Goal: Information Seeking & Learning: Learn about a topic

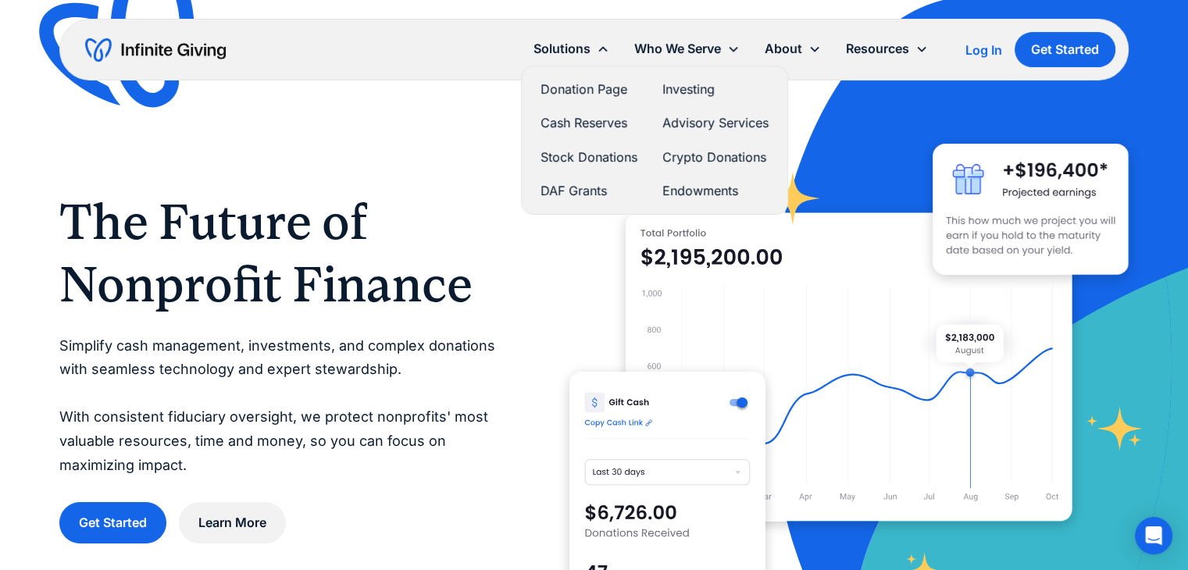
click at [565, 191] on link "DAF Grants" at bounding box center [589, 190] width 97 height 21
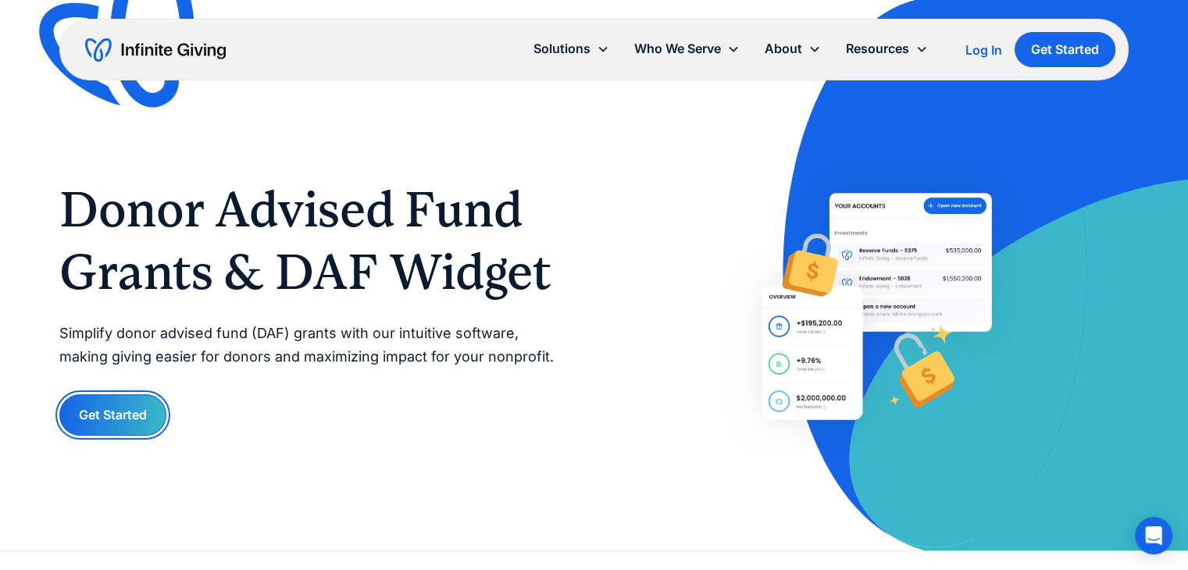
click at [86, 424] on link "Get Started" at bounding box center [112, 414] width 107 height 41
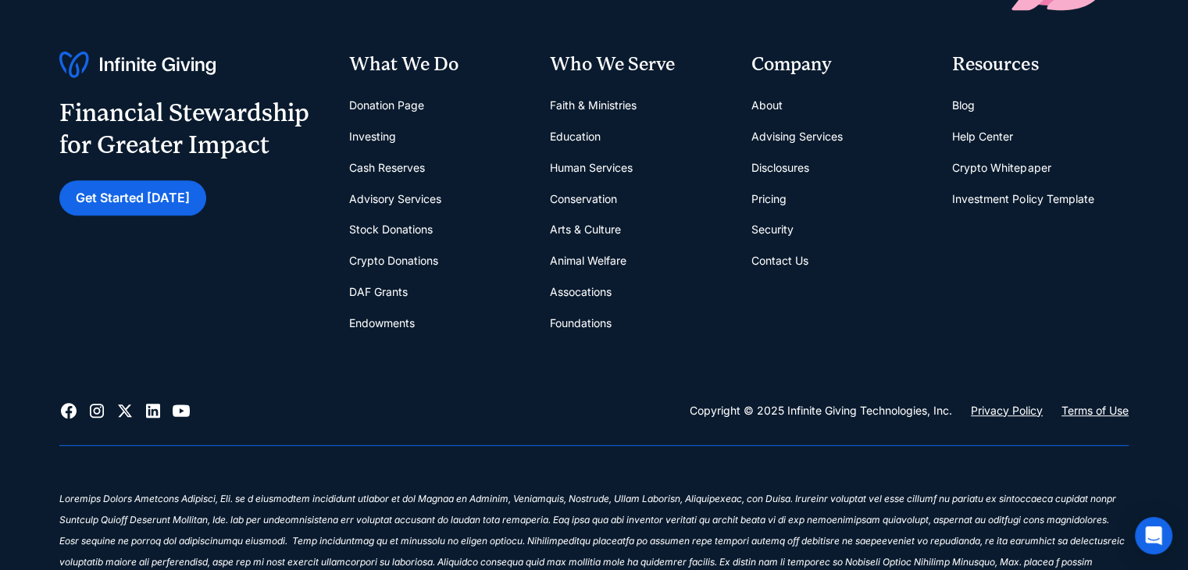
scroll to position [625, 0]
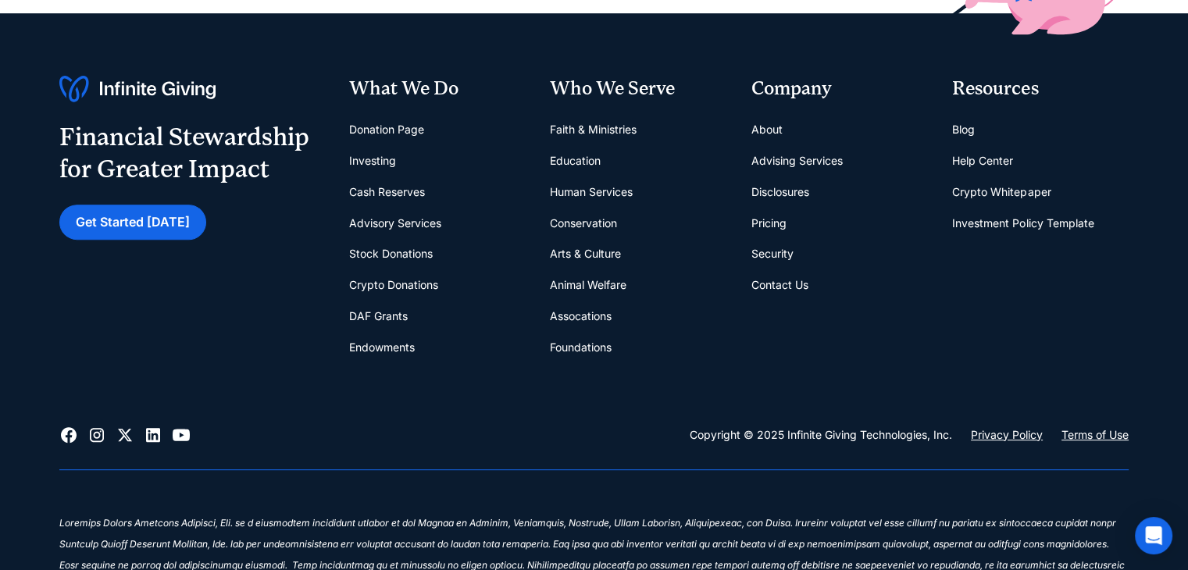
click at [988, 157] on link "Help Center" at bounding box center [982, 160] width 61 height 31
click at [970, 129] on link "Blog" at bounding box center [963, 129] width 23 height 31
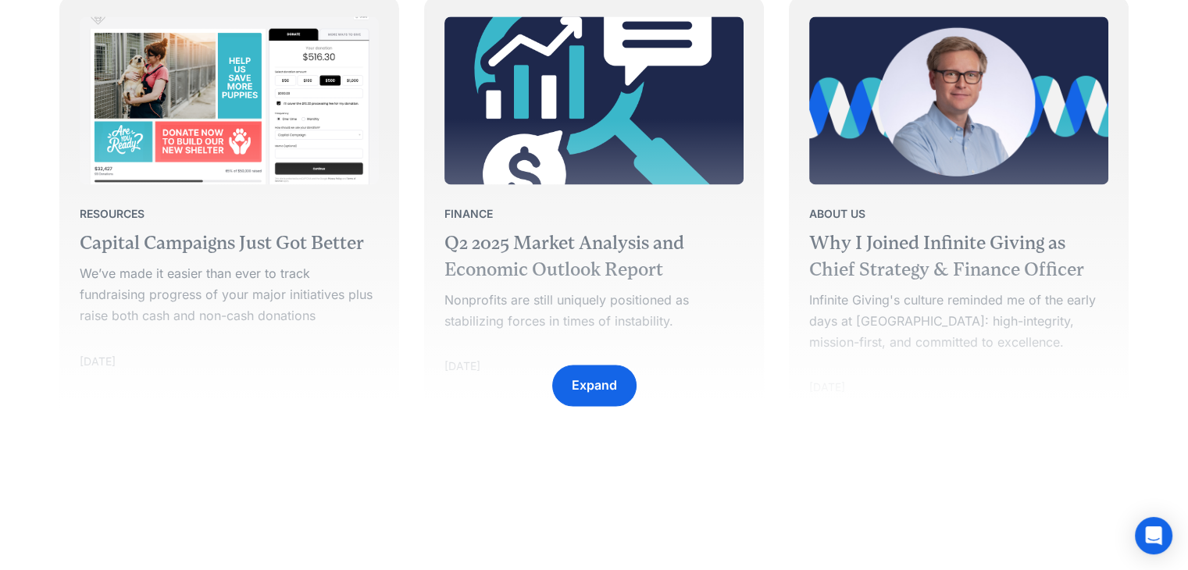
scroll to position [2500, 0]
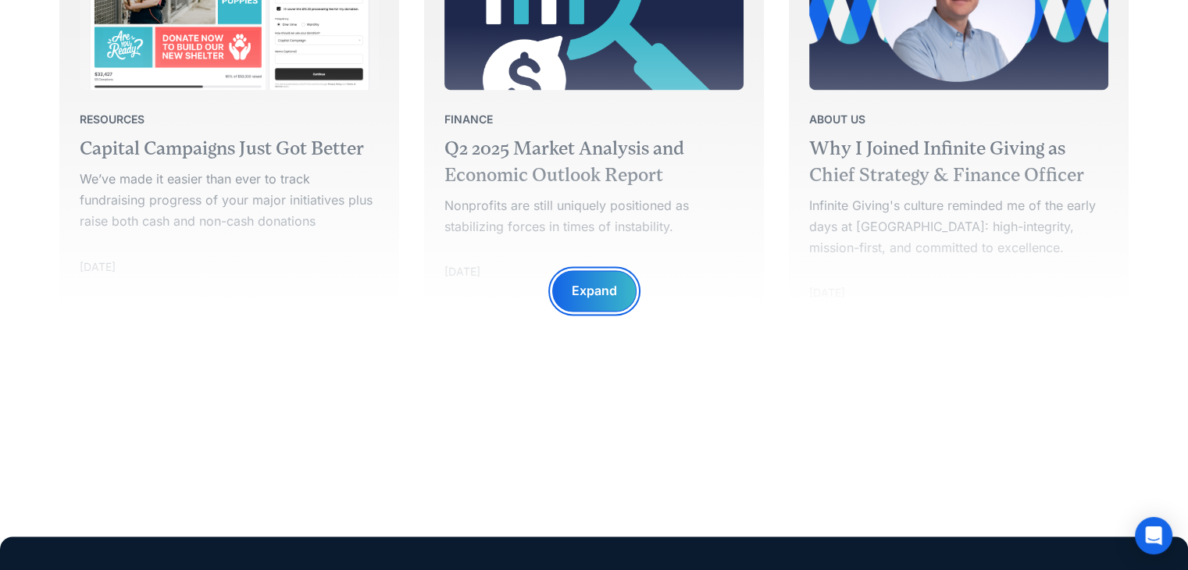
click at [617, 298] on div "Expand" at bounding box center [594, 290] width 84 height 41
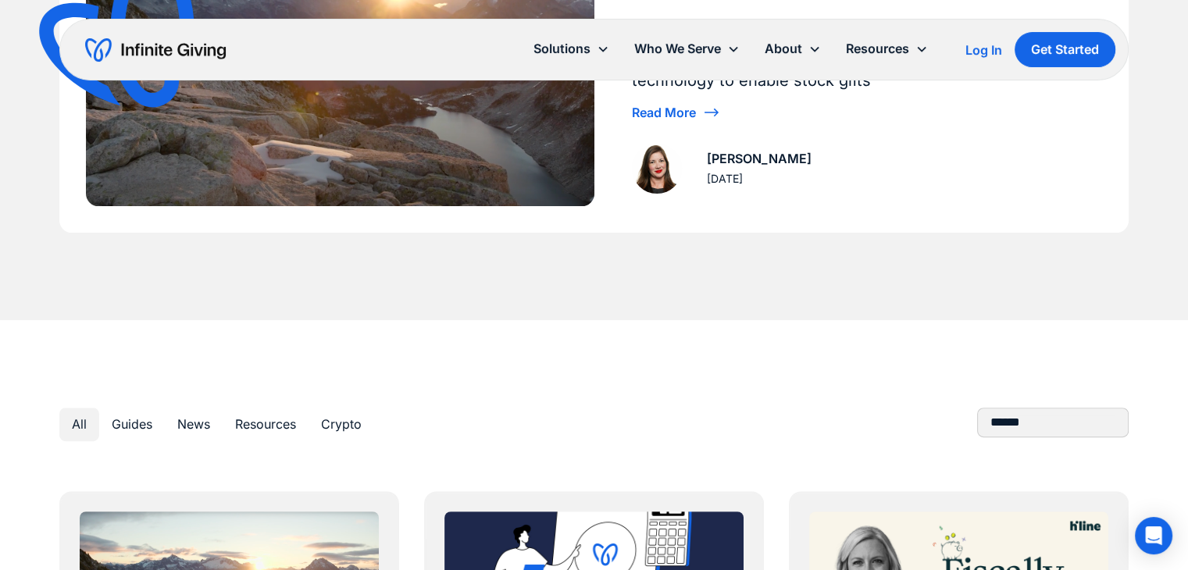
scroll to position [0, 0]
